Goal: Task Accomplishment & Management: Complete application form

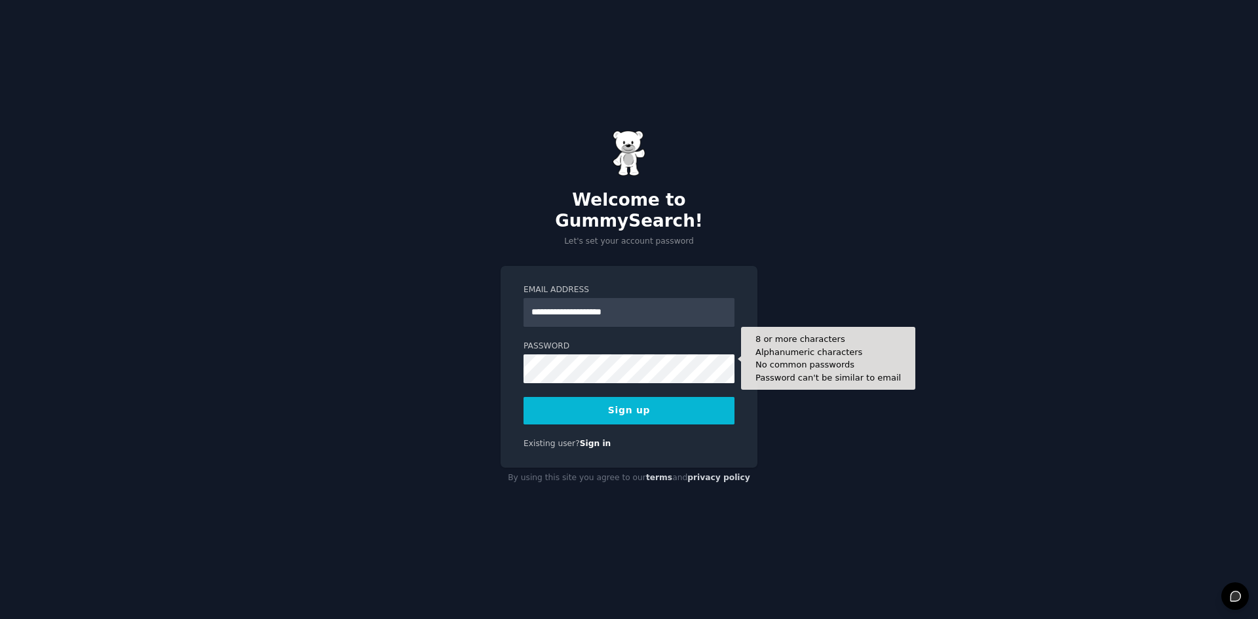
type input "**********"
click at [495, 347] on div "**********" at bounding box center [629, 309] width 1258 height 619
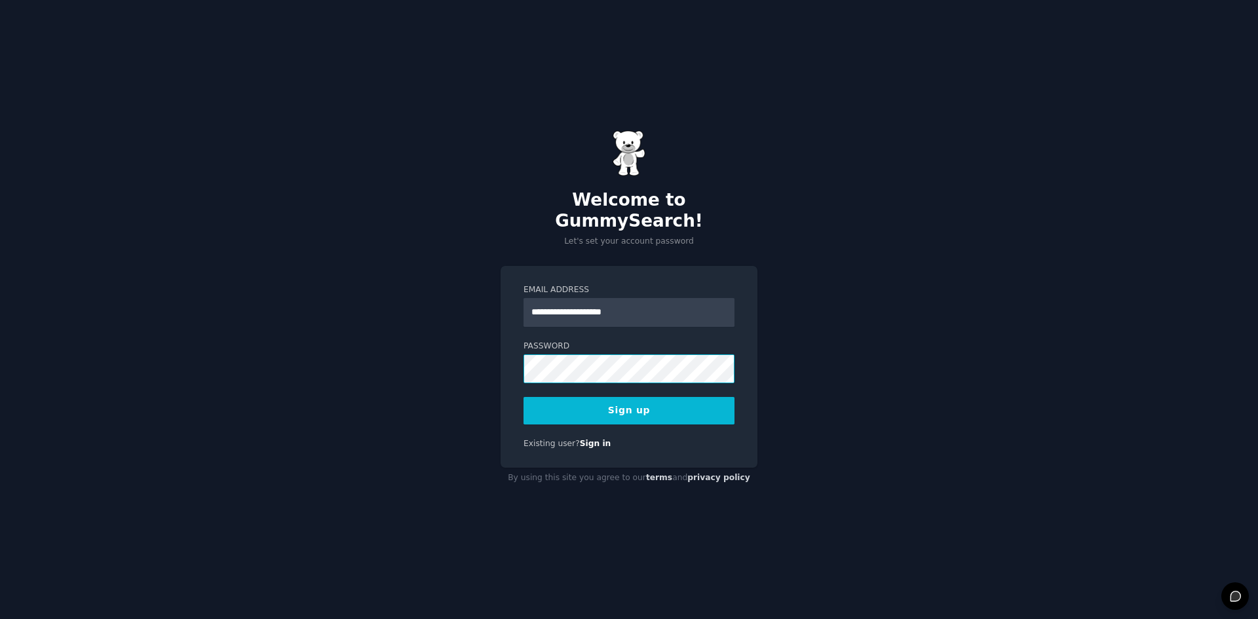
click at [508, 343] on div "**********" at bounding box center [629, 367] width 257 height 203
click at [417, 352] on div "**********" at bounding box center [629, 309] width 1258 height 619
click at [627, 397] on button "Sign up" at bounding box center [629, 411] width 211 height 28
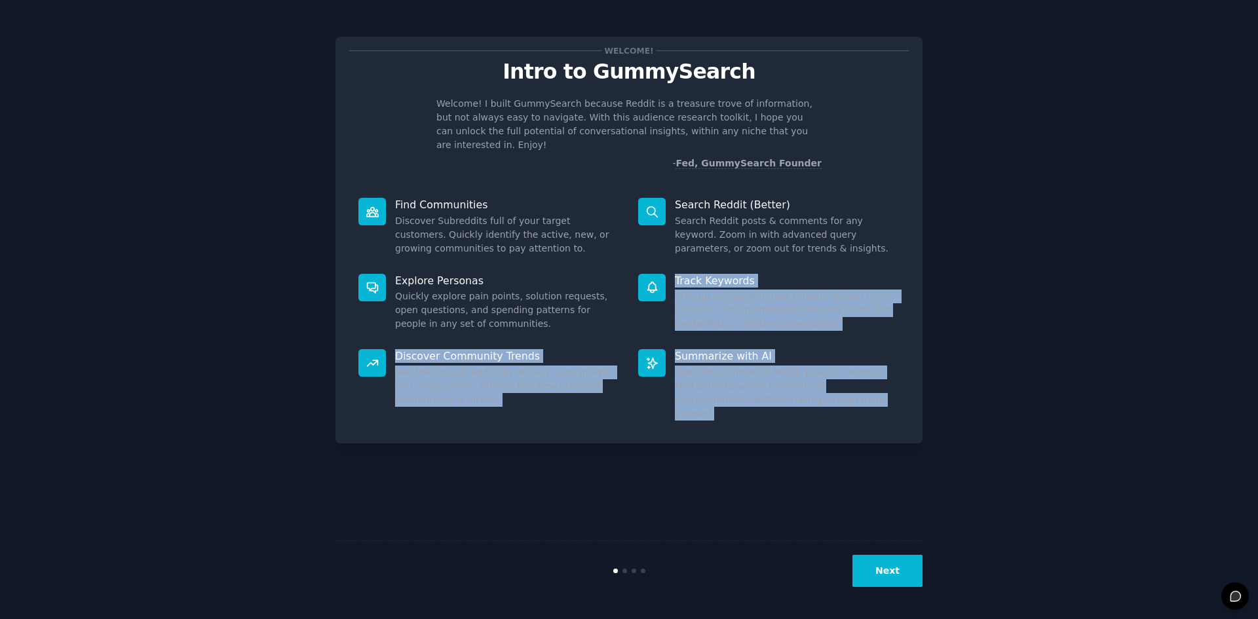
drag, startPoint x: 866, startPoint y: 477, endPoint x: 657, endPoint y: 256, distance: 303.7
click at [657, 256] on div "Welcome! Intro to GummySearch Welcome! I built GummySearch because Reddit is a …" at bounding box center [629, 309] width 587 height 583
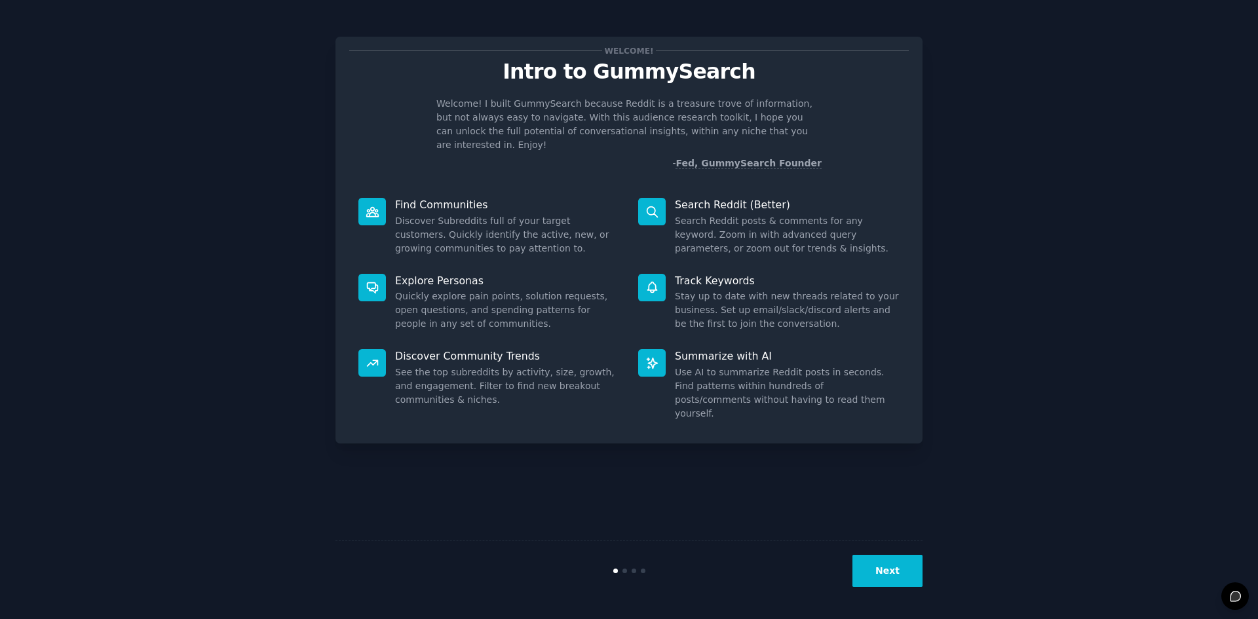
click at [461, 59] on div "Welcome! Intro to GummySearch Welcome! I built GummySearch because Reddit is a …" at bounding box center [629, 110] width 560 height 120
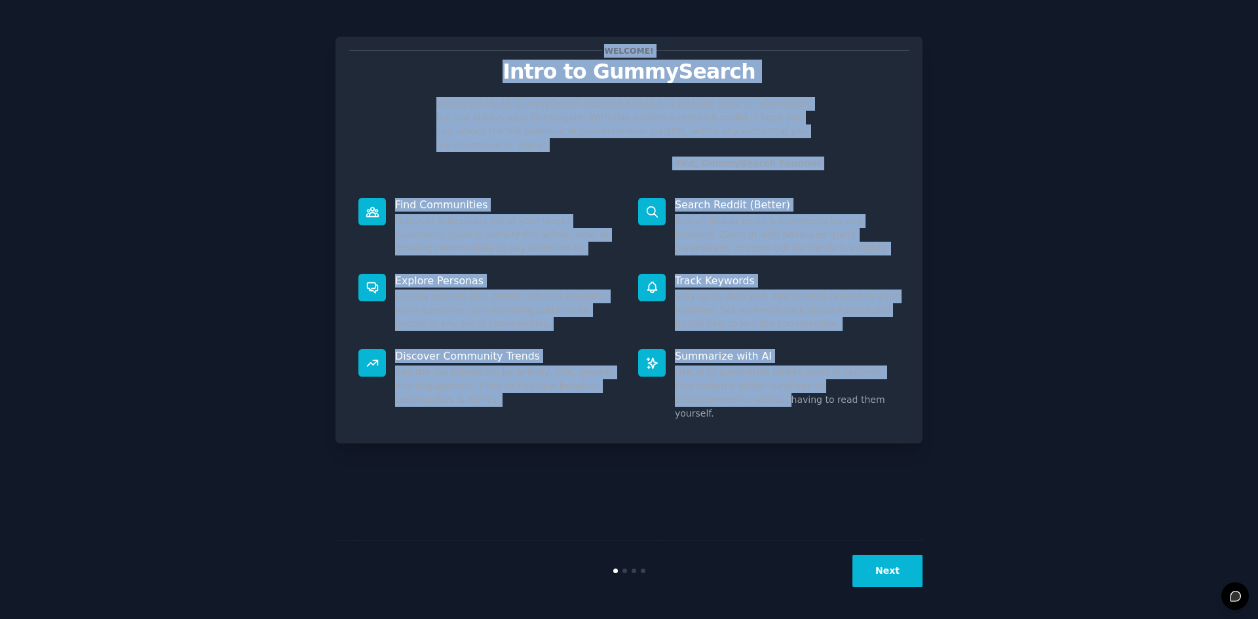
drag, startPoint x: 404, startPoint y: 13, endPoint x: 676, endPoint y: 429, distance: 496.6
click at [676, 429] on div "Welcome! Intro to GummySearch Welcome! I built GummySearch because Reddit is a …" at bounding box center [629, 309] width 1258 height 619
click at [676, 429] on div "Welcome! Intro to GummySearch Welcome! I built GummySearch because Reddit is a …" at bounding box center [629, 309] width 587 height 583
drag, startPoint x: 846, startPoint y: 427, endPoint x: 448, endPoint y: 20, distance: 570.1
click at [448, 20] on div "Welcome! Intro to GummySearch Welcome! I built GummySearch because Reddit is a …" at bounding box center [629, 309] width 587 height 583
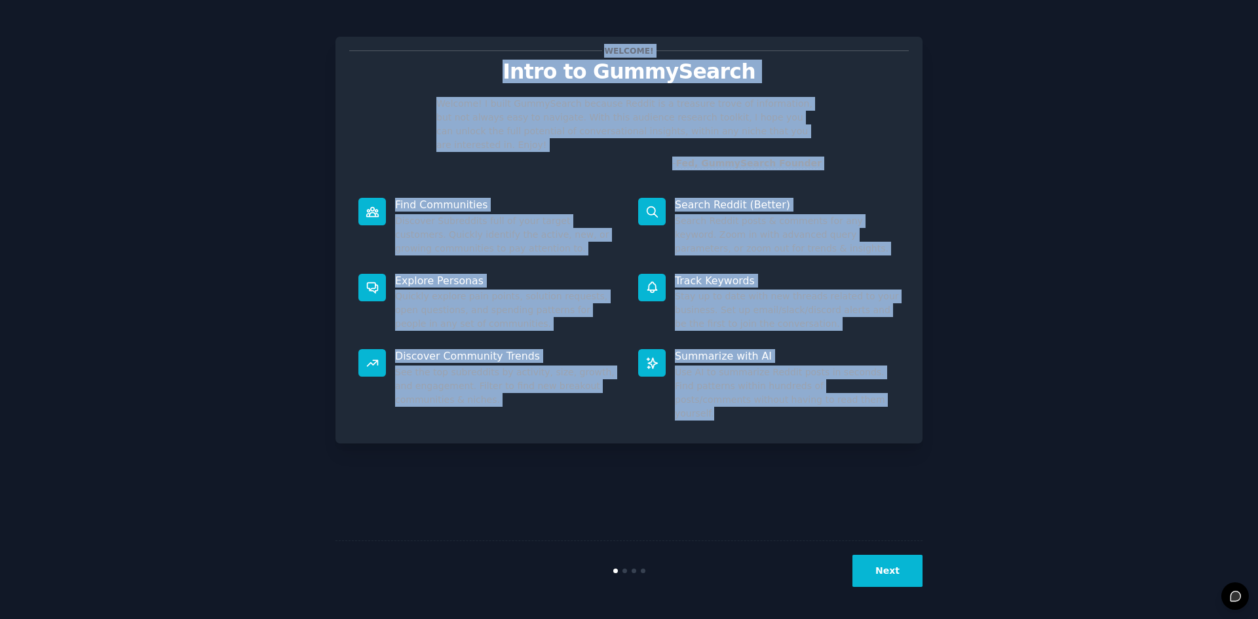
click at [448, 20] on div "Welcome! Intro to GummySearch Welcome! I built GummySearch because Reddit is a …" at bounding box center [629, 309] width 587 height 583
drag, startPoint x: 448, startPoint y: 20, endPoint x: 657, endPoint y: 446, distance: 474.8
click at [657, 446] on div "Welcome! Intro to GummySearch Welcome! I built GummySearch because Reddit is a …" at bounding box center [629, 309] width 587 height 583
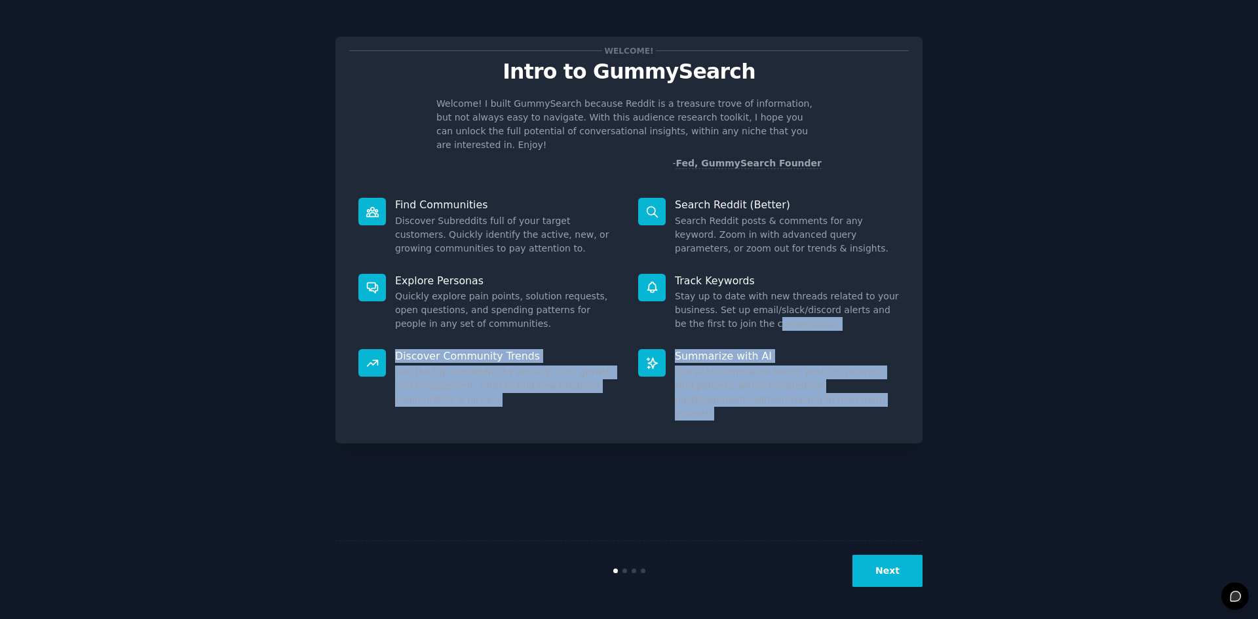
drag, startPoint x: 870, startPoint y: 428, endPoint x: 743, endPoint y: 326, distance: 163.2
click at [743, 326] on div "Welcome! Intro to GummySearch Welcome! I built GummySearch because Reddit is a …" at bounding box center [629, 309] width 587 height 583
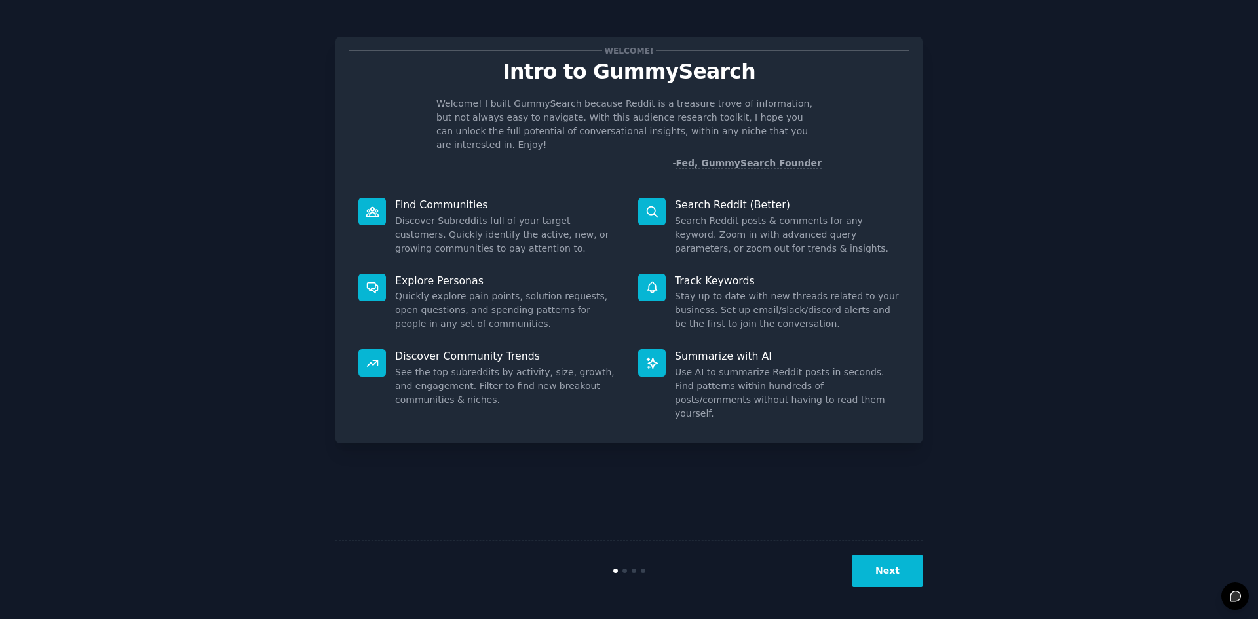
click at [563, 24] on div "Welcome! Intro to GummySearch Welcome! I built GummySearch because Reddit is a …" at bounding box center [629, 309] width 587 height 583
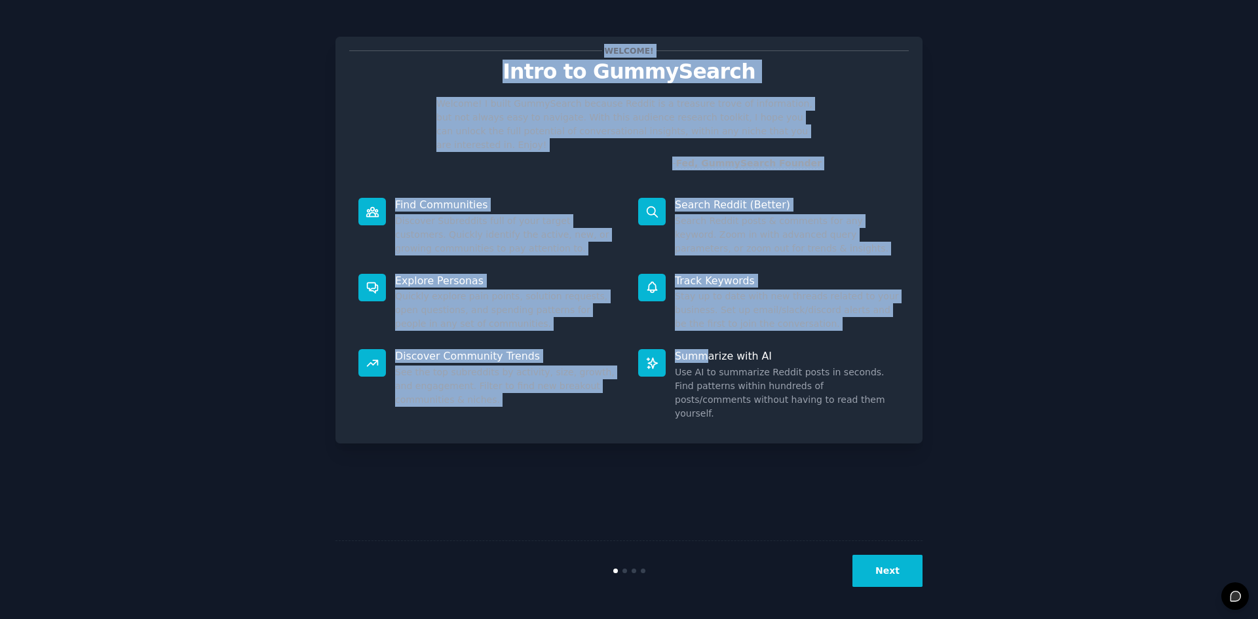
drag, startPoint x: 563, startPoint y: 24, endPoint x: 710, endPoint y: 354, distance: 361.1
click at [710, 354] on div "Welcome! Intro to GummySearch Welcome! I built GummySearch because Reddit is a …" at bounding box center [629, 309] width 587 height 583
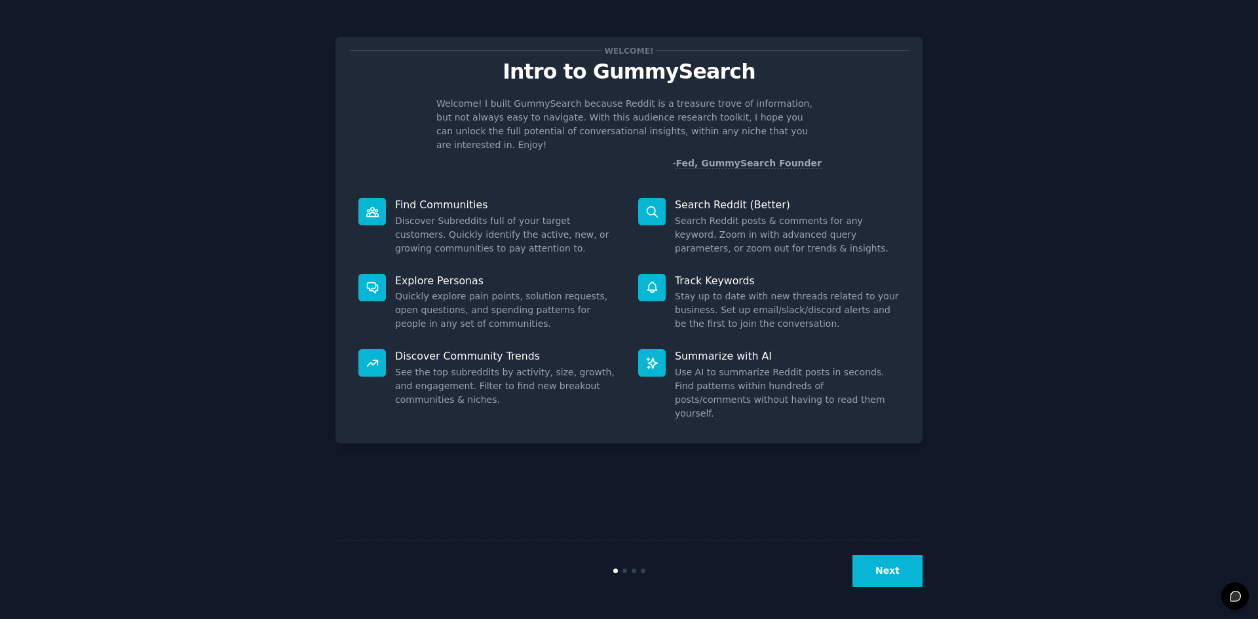
click at [758, 438] on div "Welcome! Intro to GummySearch Welcome! I built GummySearch because Reddit is a …" at bounding box center [629, 309] width 587 height 583
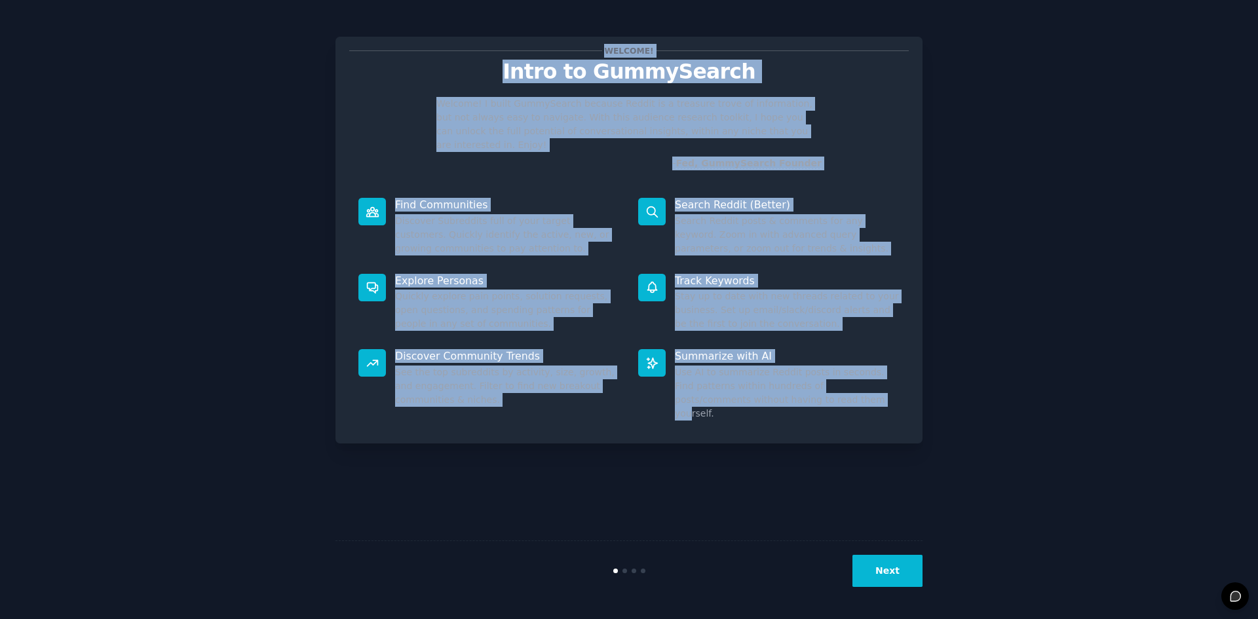
drag, startPoint x: 775, startPoint y: 438, endPoint x: 513, endPoint y: -20, distance: 527.8
click at [513, 0] on html "Welcome! Intro to GummySearch Welcome! I built GummySearch because Reddit is a …" at bounding box center [629, 309] width 1258 height 619
click at [525, 22] on div "Welcome! Intro to GummySearch Welcome! I built GummySearch because Reddit is a …" at bounding box center [629, 309] width 587 height 583
drag, startPoint x: 746, startPoint y: 472, endPoint x: 481, endPoint y: 24, distance: 520.1
click at [481, 24] on div "Welcome! Intro to GummySearch Welcome! I built GummySearch because Reddit is a …" at bounding box center [629, 309] width 587 height 583
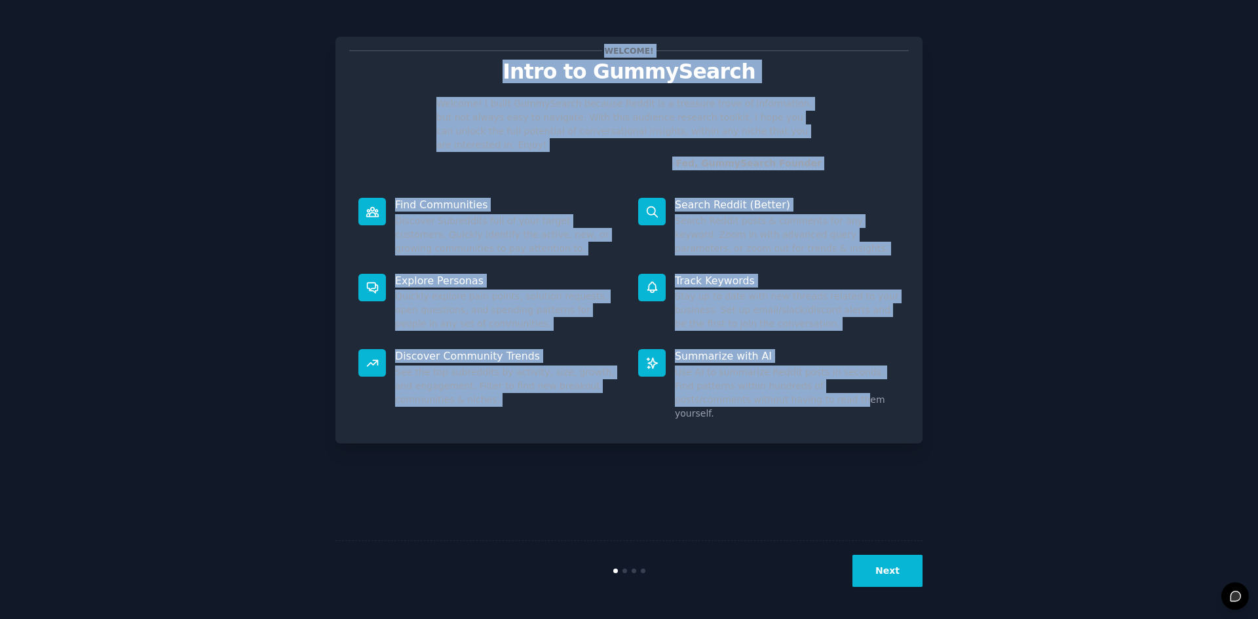
click at [481, 24] on div "Welcome! Intro to GummySearch Welcome! I built GummySearch because Reddit is a …" at bounding box center [629, 309] width 587 height 583
drag, startPoint x: 481, startPoint y: 24, endPoint x: 663, endPoint y: 437, distance: 451.3
click at [663, 437] on div "Welcome! Intro to GummySearch Welcome! I built GummySearch because Reddit is a …" at bounding box center [629, 309] width 587 height 583
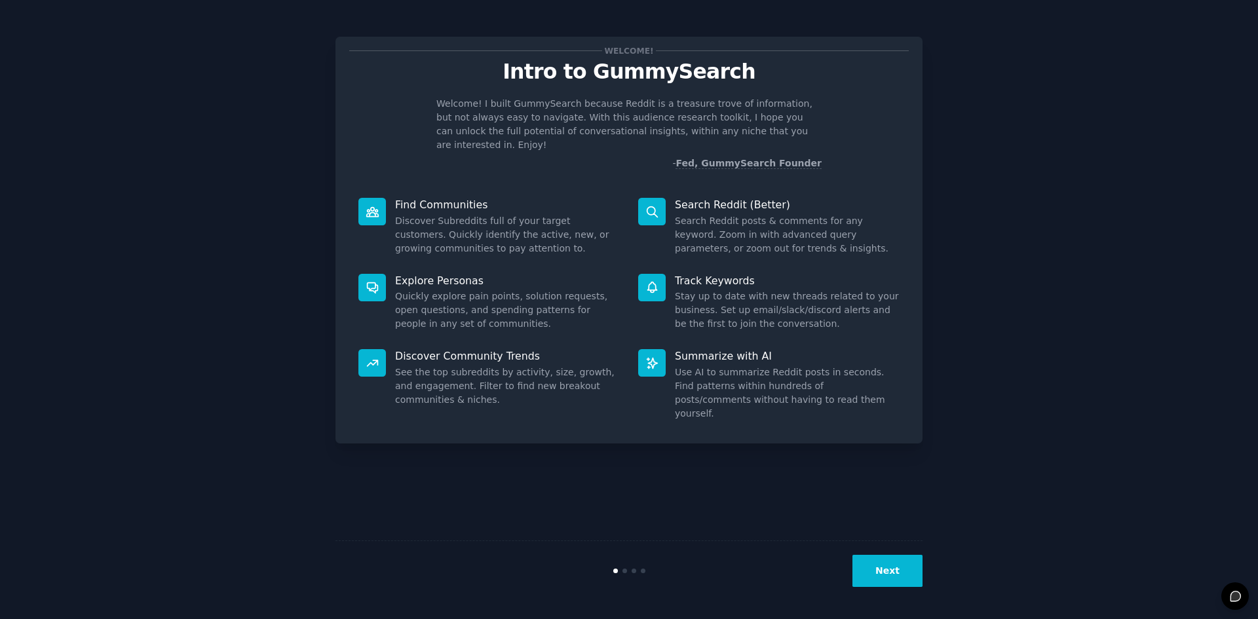
click at [720, 491] on div "Welcome! Intro to GummySearch Welcome! I built GummySearch because Reddit is a …" at bounding box center [629, 309] width 587 height 583
click at [901, 573] on button "Next" at bounding box center [888, 571] width 70 height 32
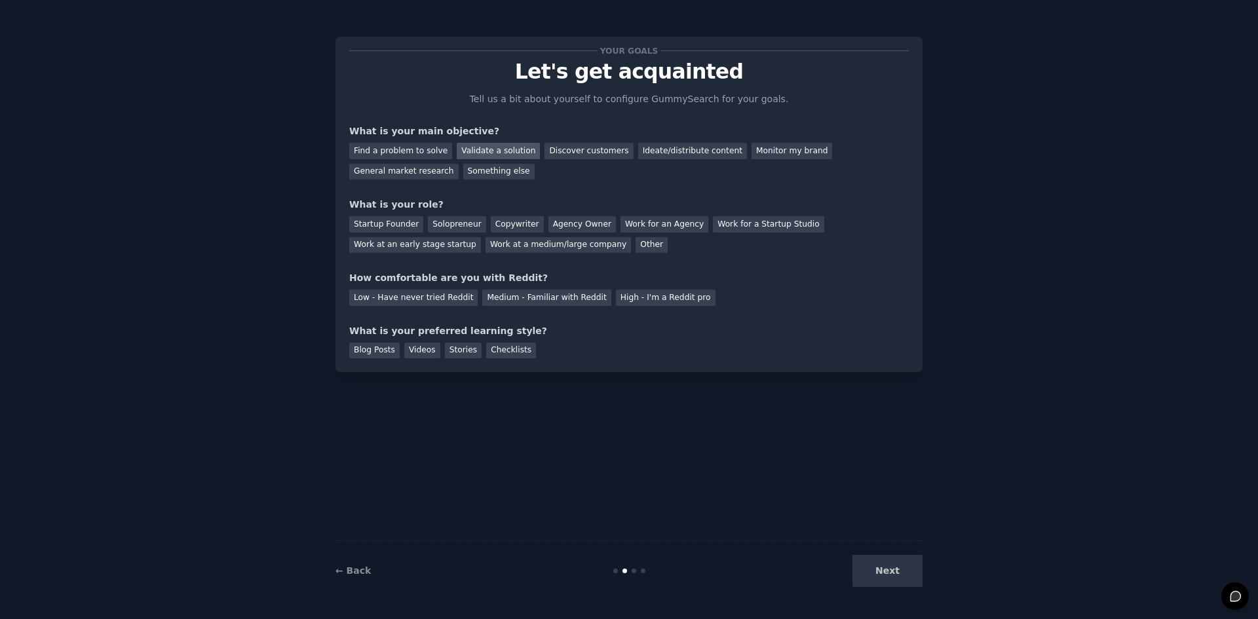
click at [498, 150] on div "Validate a solution" at bounding box center [498, 151] width 83 height 16
click at [585, 154] on div "Discover customers" at bounding box center [589, 151] width 88 height 16
click at [500, 151] on div "Validate a solution" at bounding box center [498, 151] width 83 height 16
click at [481, 237] on div "Work at an early stage startup" at bounding box center [415, 245] width 132 height 16
click at [499, 300] on div "Medium - Familiar with Reddit" at bounding box center [546, 298] width 128 height 16
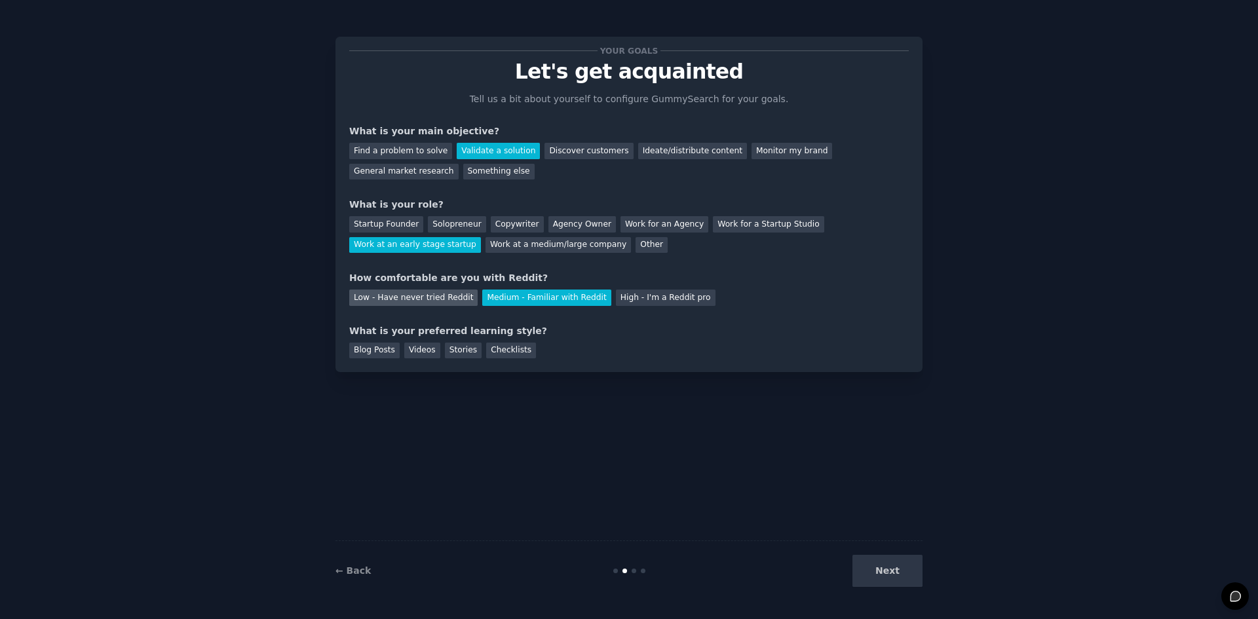
click at [450, 299] on div "Low - Have never tried Reddit" at bounding box center [413, 298] width 128 height 16
click at [484, 298] on div "Medium - Familiar with Reddit" at bounding box center [546, 298] width 128 height 16
click at [385, 346] on div "Blog Posts" at bounding box center [374, 351] width 50 height 16
click at [456, 351] on div "Stories" at bounding box center [463, 351] width 37 height 16
click at [499, 345] on div "Checklists" at bounding box center [511, 351] width 50 height 16
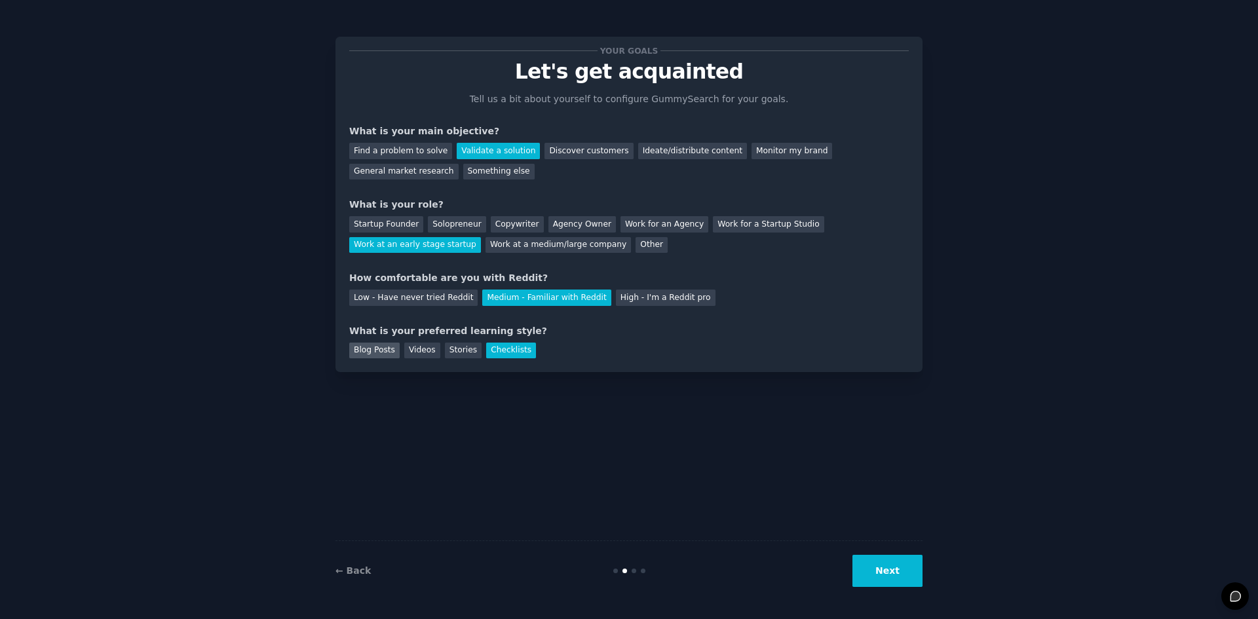
click at [378, 348] on div "Blog Posts" at bounding box center [374, 351] width 50 height 16
click at [862, 572] on button "Next" at bounding box center [888, 571] width 70 height 32
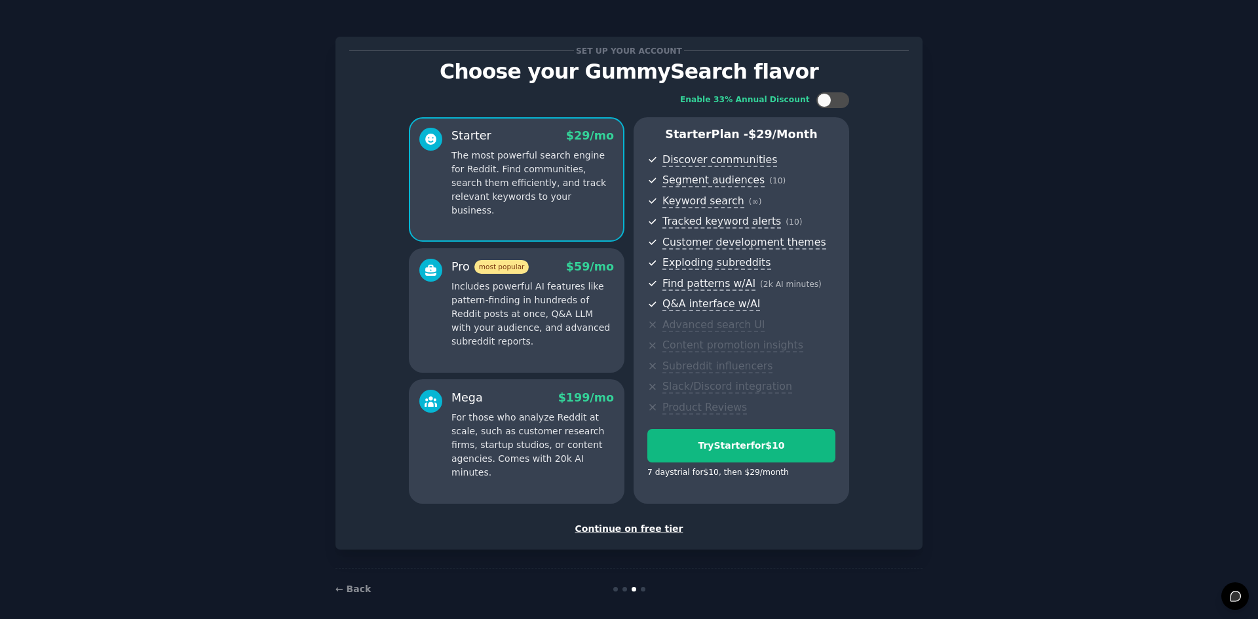
click at [653, 527] on div "Continue on free tier" at bounding box center [629, 529] width 560 height 14
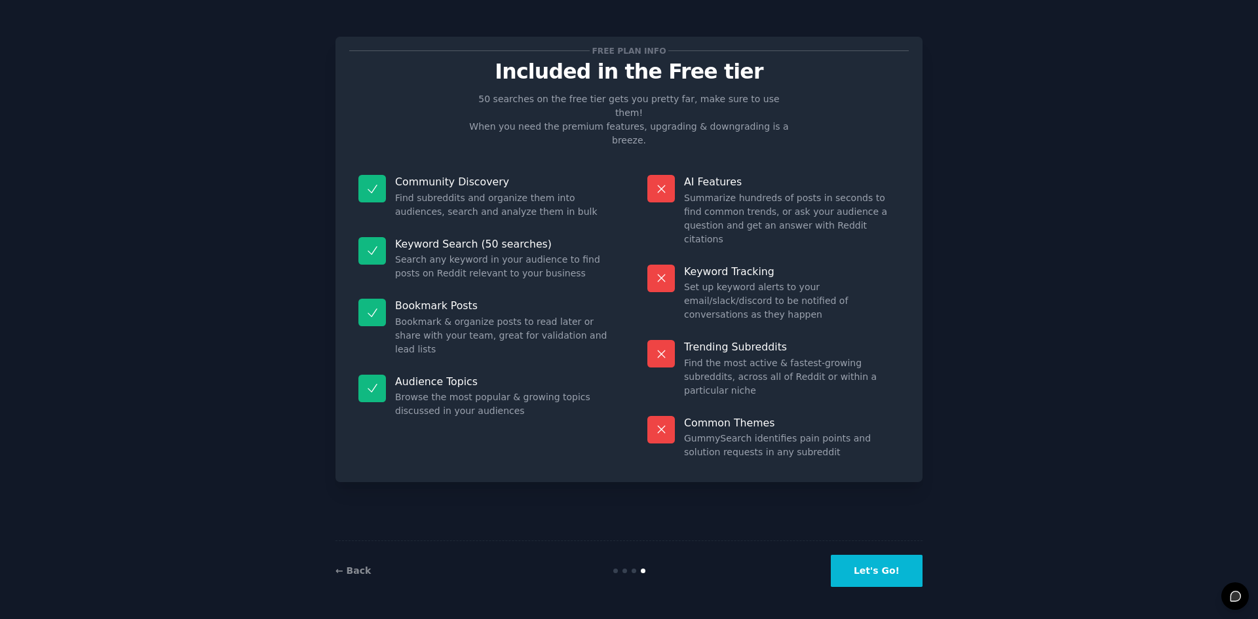
click at [862, 575] on button "Let's Go!" at bounding box center [877, 571] width 92 height 32
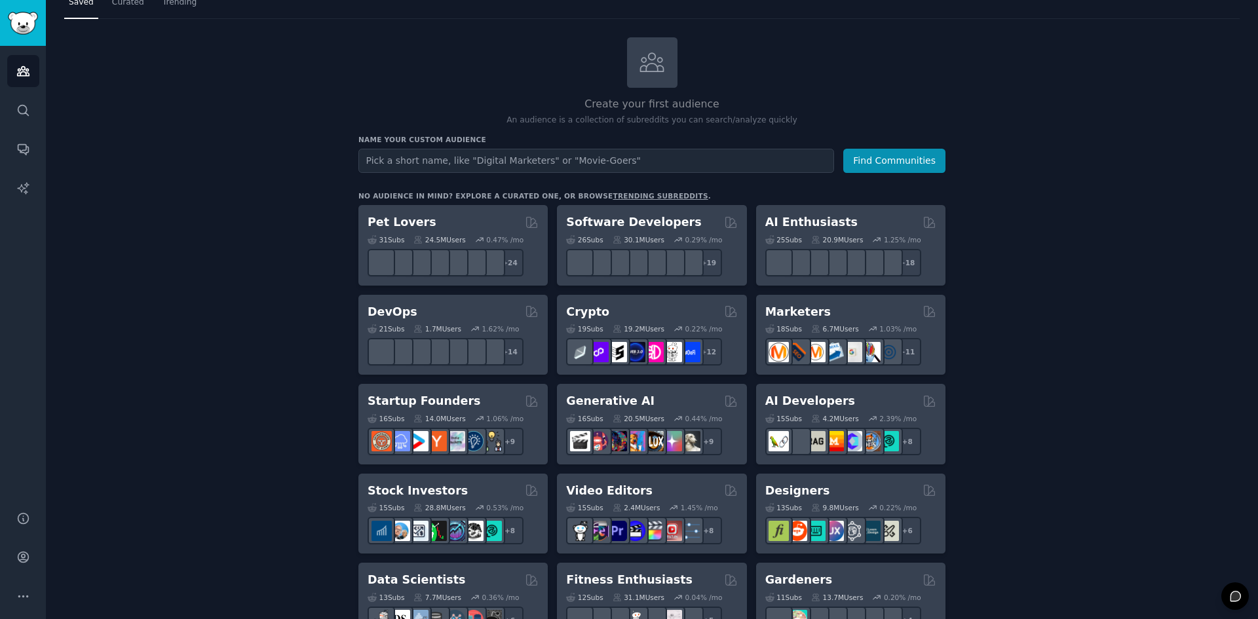
scroll to position [66, 0]
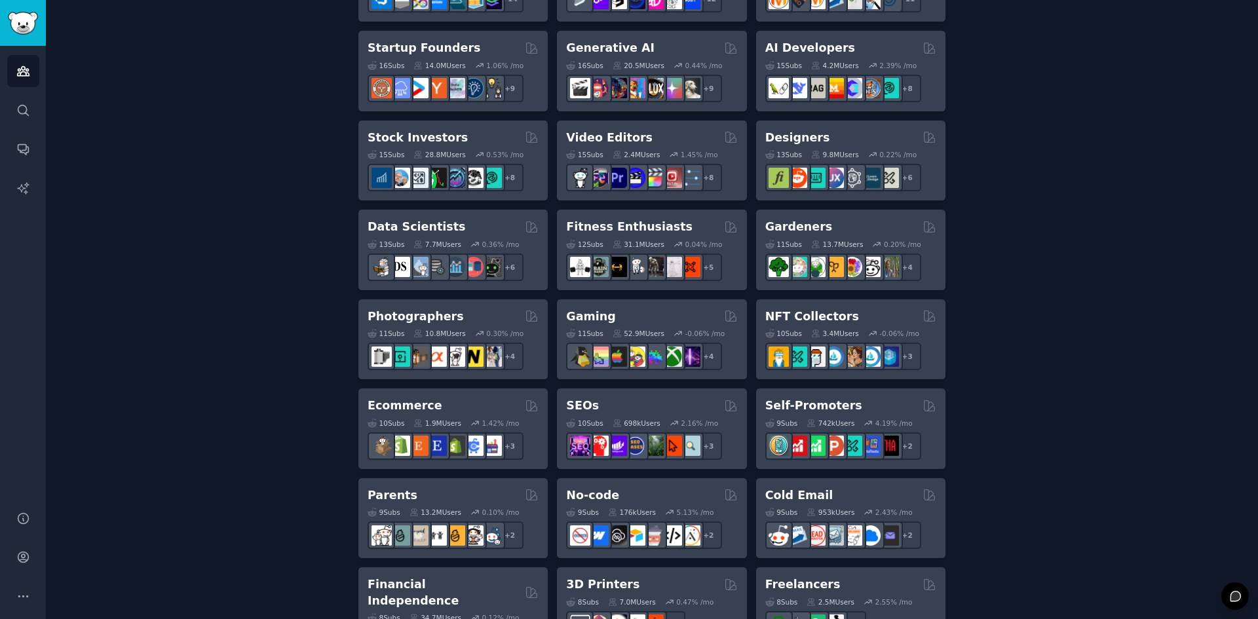
click at [1030, 254] on div "Create your first audience An audience is a collection of subreddits you can se…" at bounding box center [652, 397] width 1176 height 1427
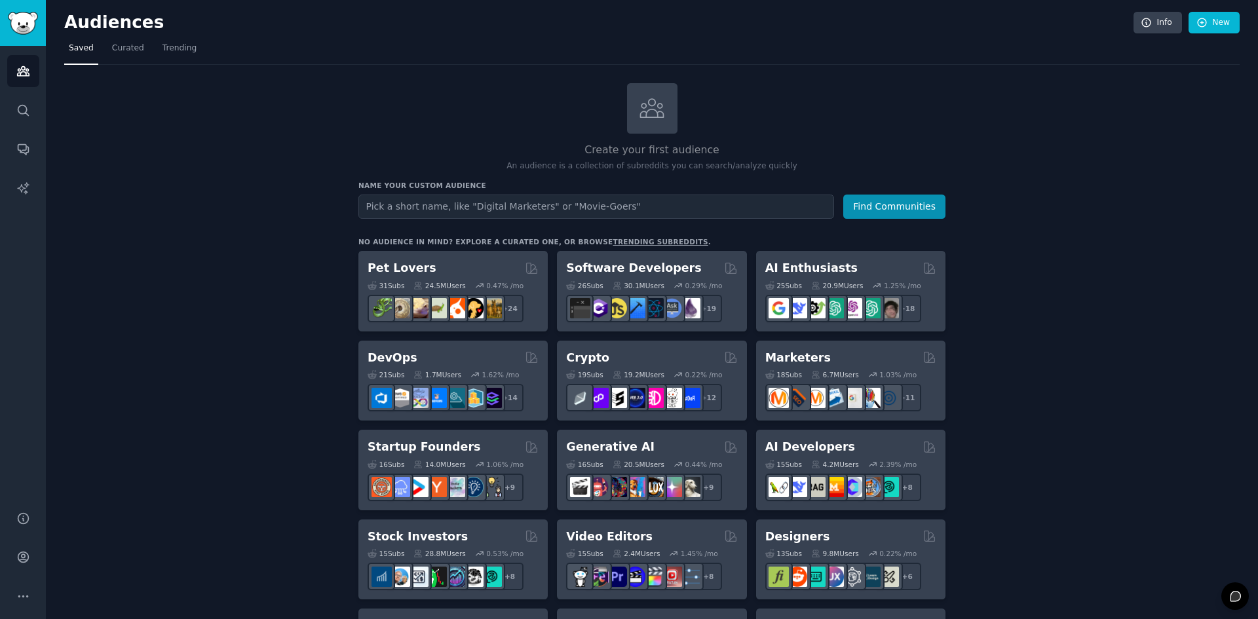
scroll to position [893, 0]
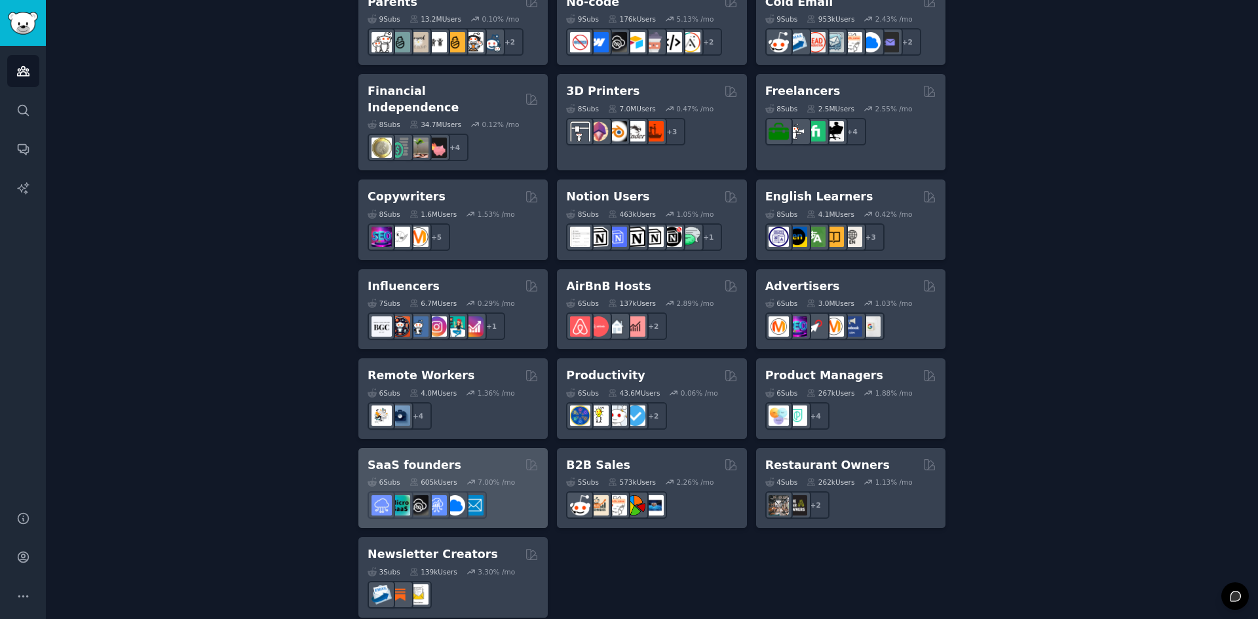
click at [417, 457] on h2 "SaaS founders" at bounding box center [415, 465] width 94 height 16
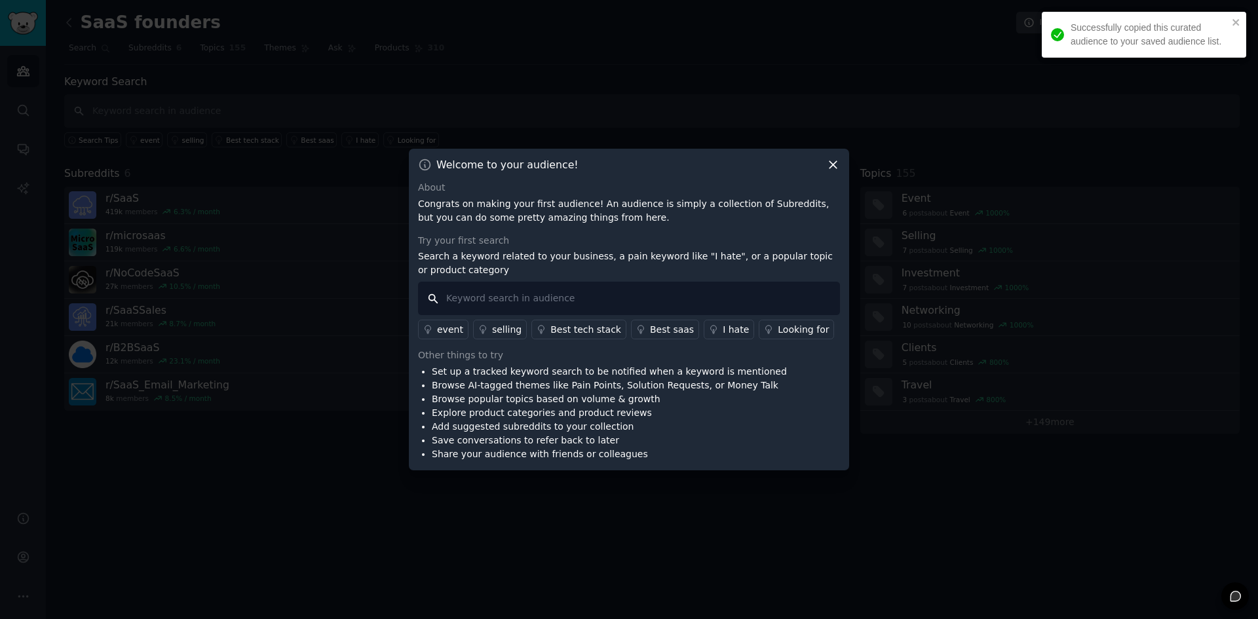
click at [530, 298] on input "text" at bounding box center [629, 298] width 422 height 33
